Goal: Navigation & Orientation: Go to known website

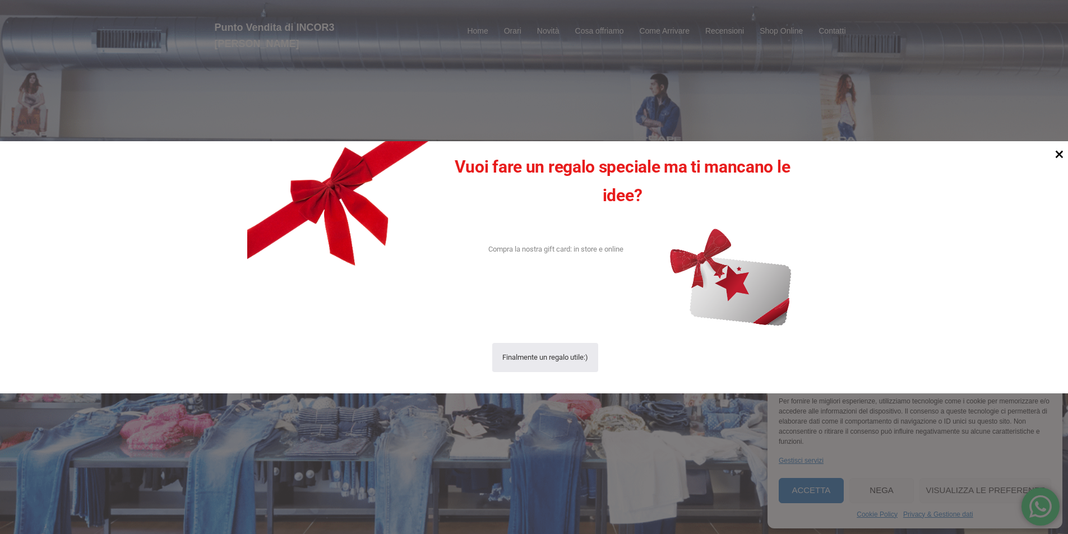
click at [1054, 152] on icon at bounding box center [1059, 153] width 15 height 15
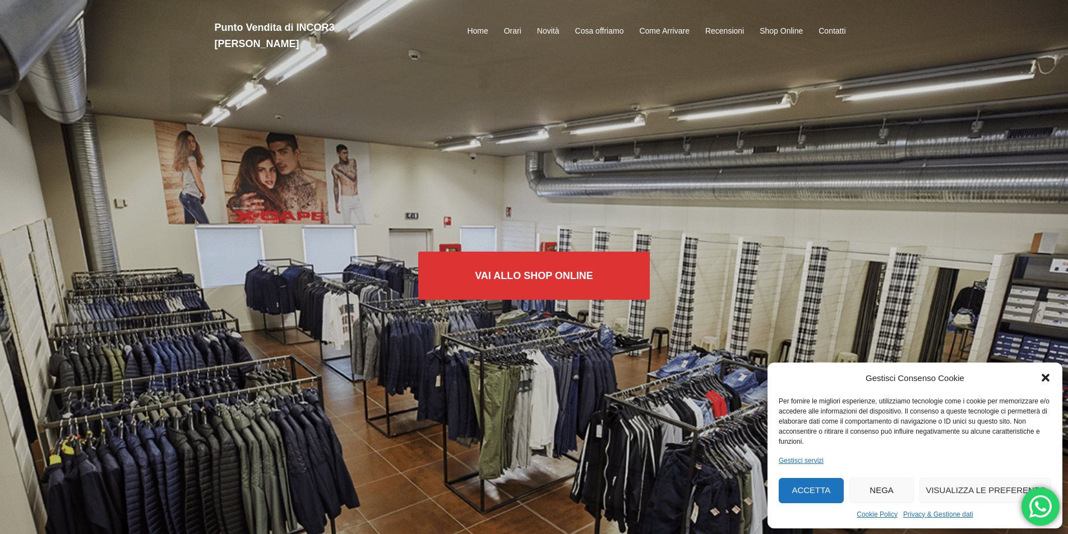
click at [1044, 379] on icon "Chiudi la finestra di dialogo" at bounding box center [1046, 378] width 8 height 8
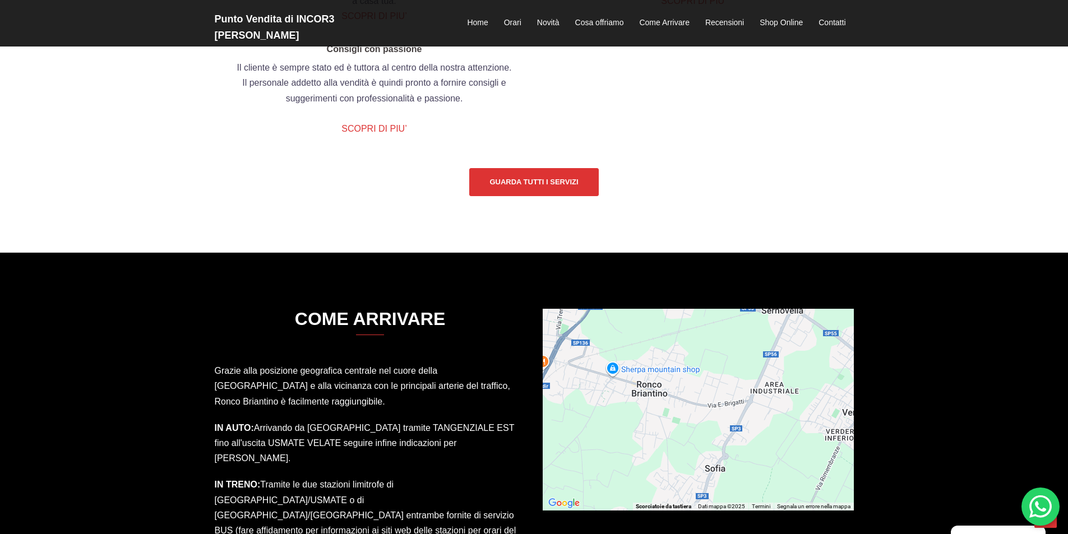
scroll to position [1570, 0]
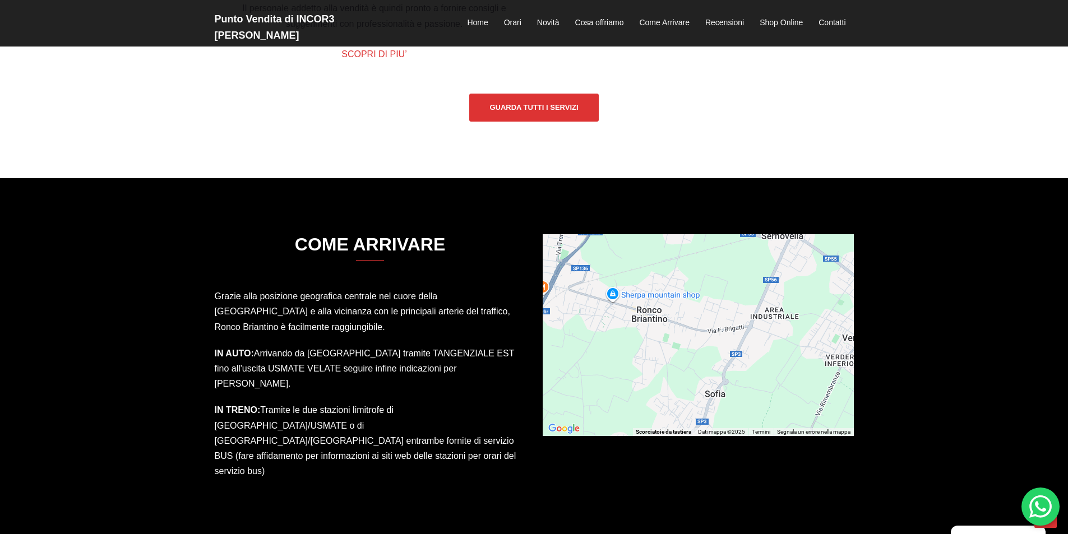
click at [725, 383] on div "Per attivare il trascinamento con la tastiera, premi Alt + Invio. Nello stato d…" at bounding box center [698, 335] width 311 height 202
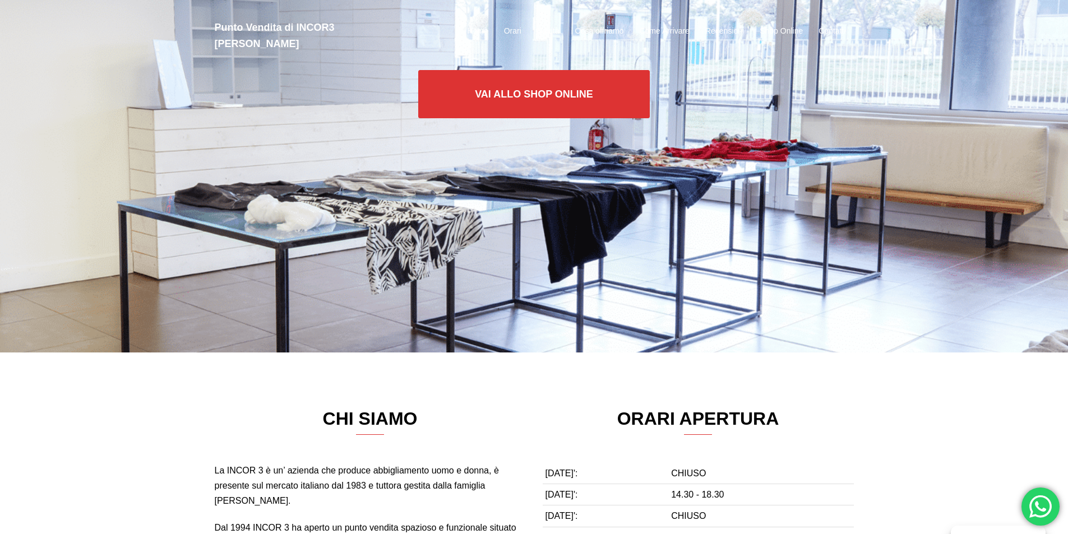
scroll to position [0, 0]
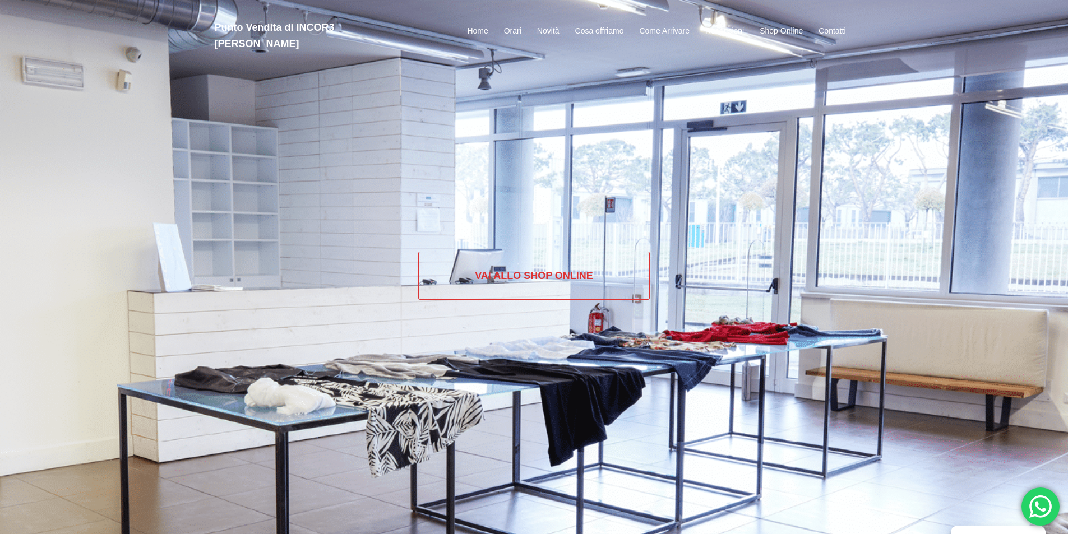
click at [539, 269] on link "Vai allo SHOP ONLINE" at bounding box center [534, 276] width 232 height 48
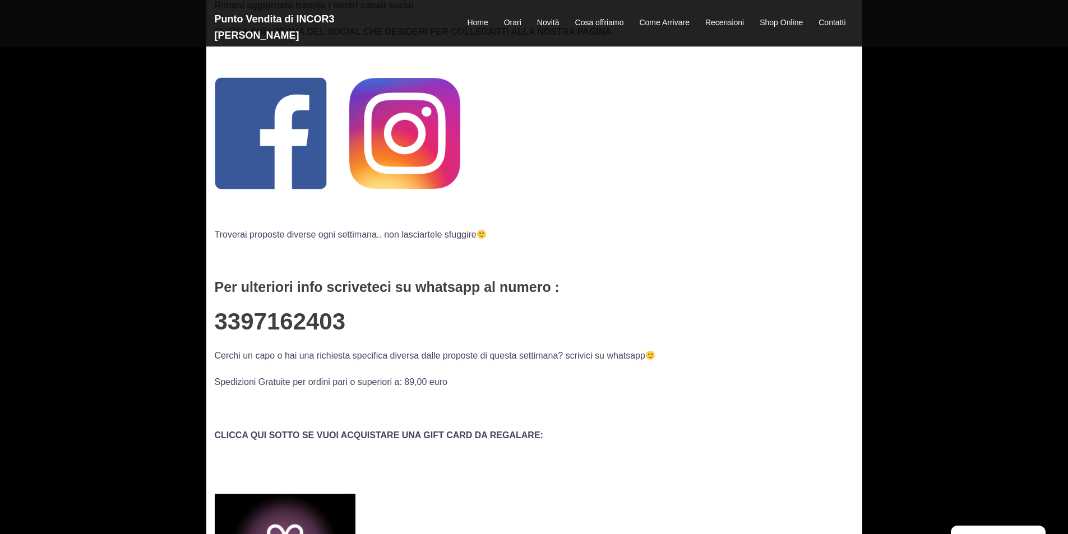
scroll to position [168, 0]
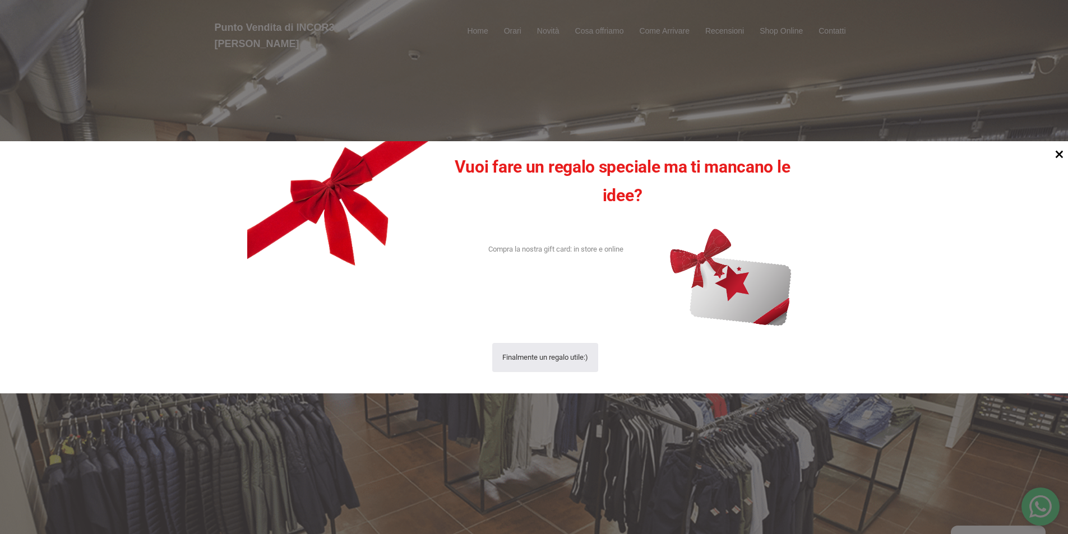
click at [1058, 151] on icon at bounding box center [1059, 153] width 15 height 15
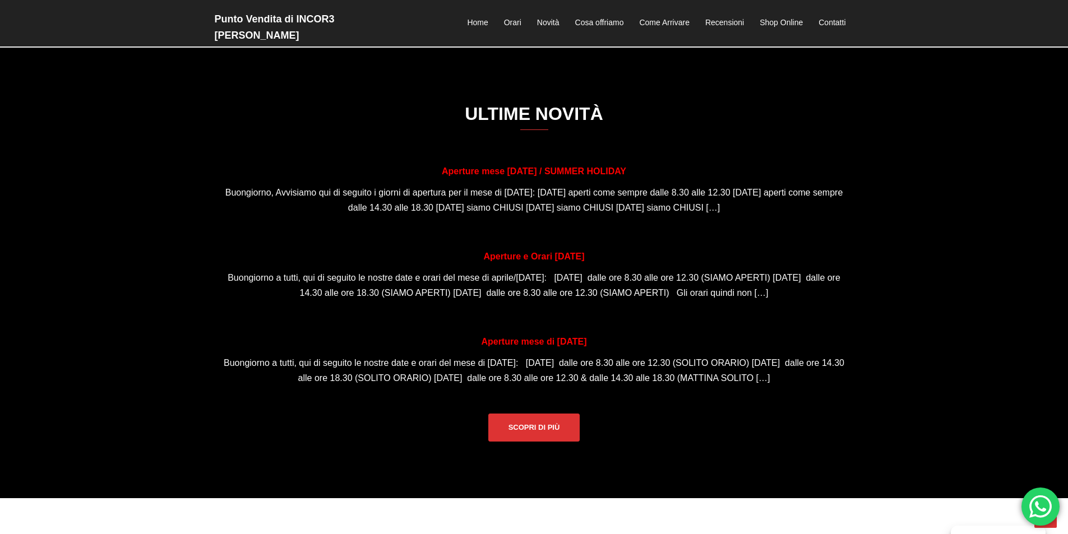
scroll to position [841, 0]
